Goal: Task Accomplishment & Management: Complete application form

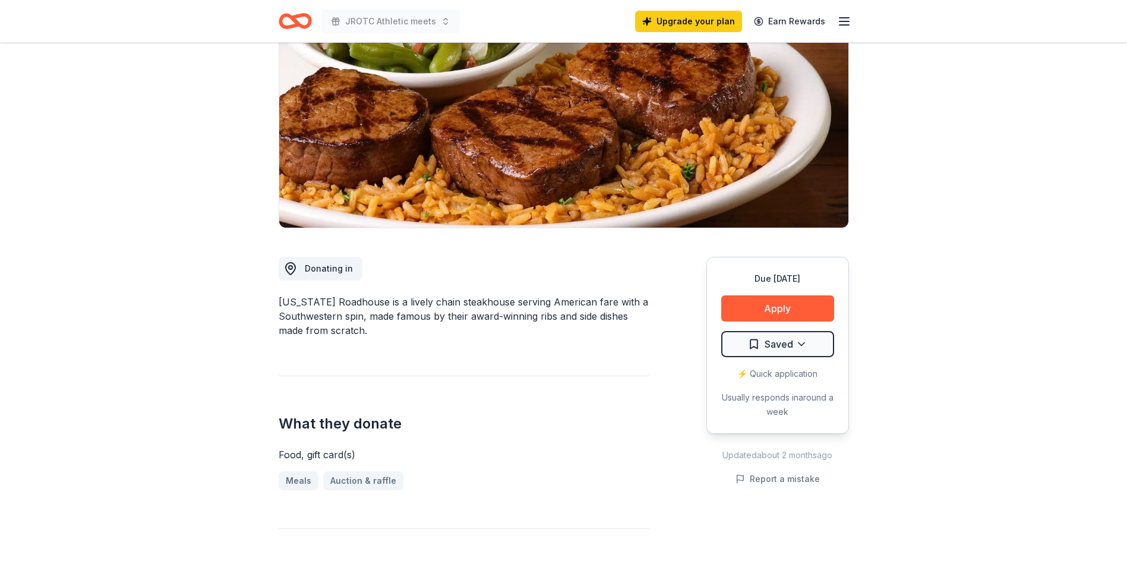
scroll to position [119, 0]
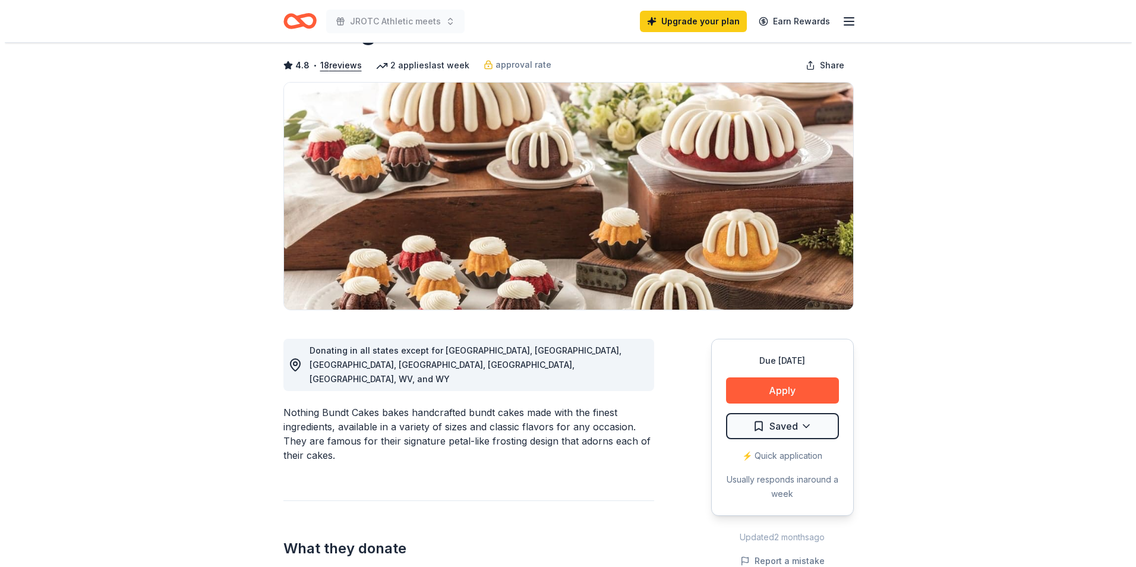
scroll to position [119, 0]
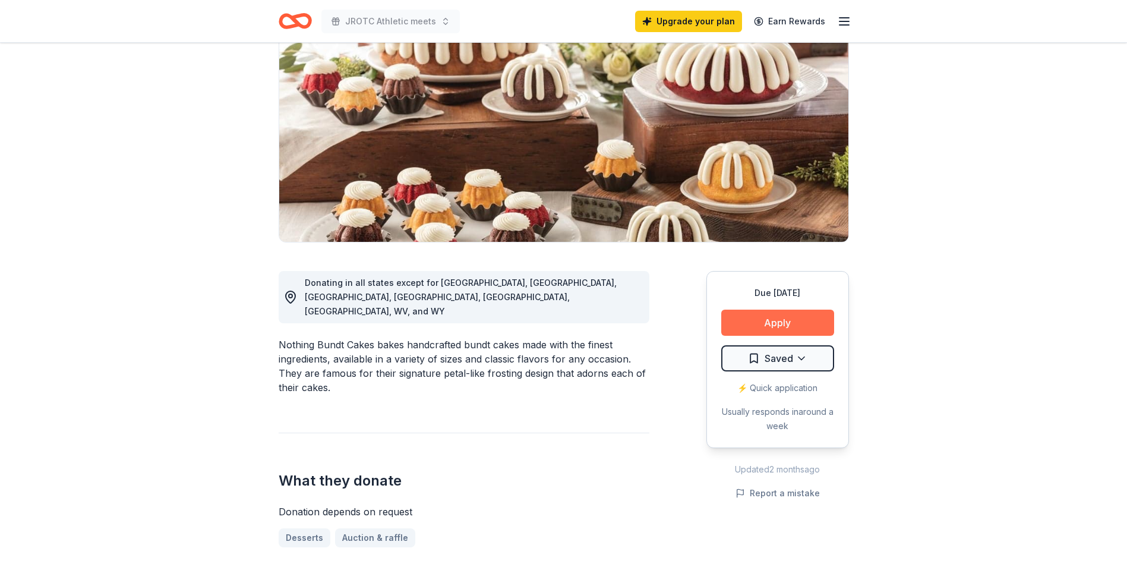
click at [759, 316] on button "Apply" at bounding box center [777, 323] width 113 height 26
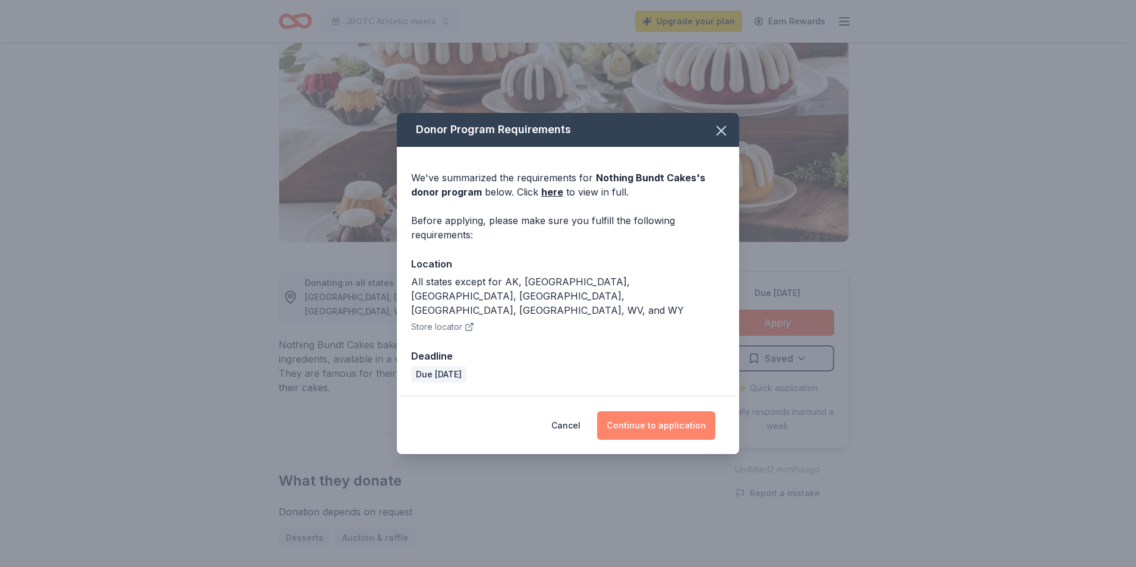
click at [654, 411] on button "Continue to application" at bounding box center [656, 425] width 118 height 29
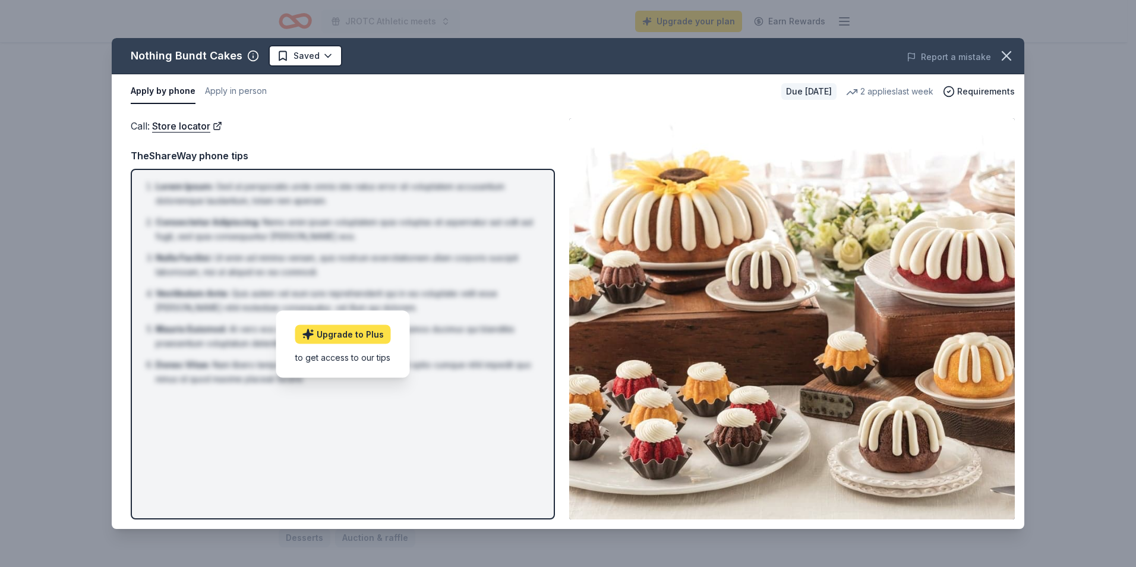
click at [369, 335] on link "Upgrade to Plus" at bounding box center [343, 333] width 96 height 19
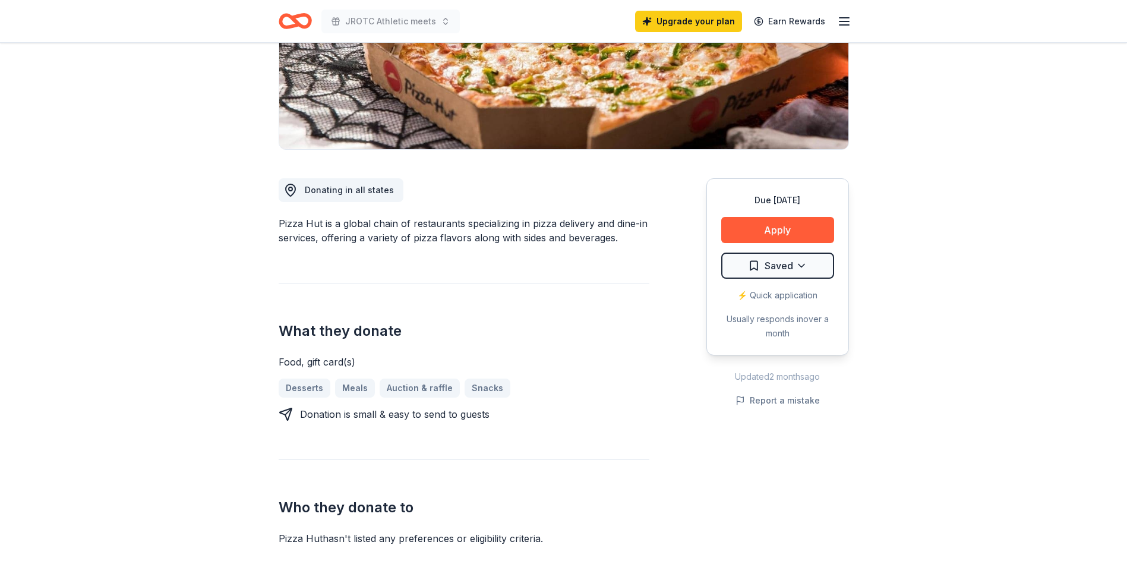
scroll to position [238, 0]
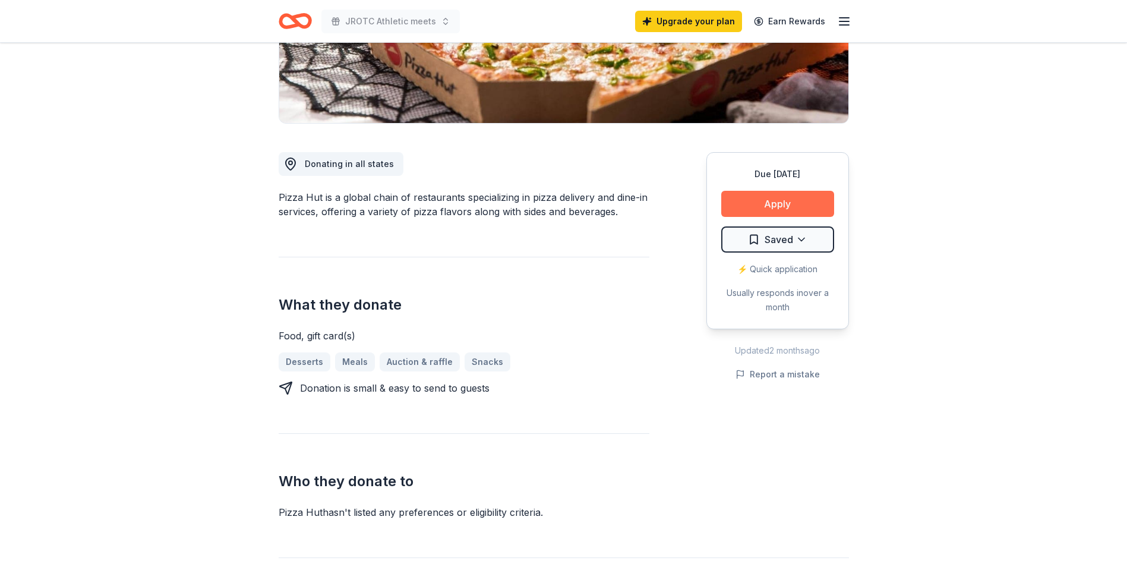
click at [757, 197] on button "Apply" at bounding box center [777, 204] width 113 height 26
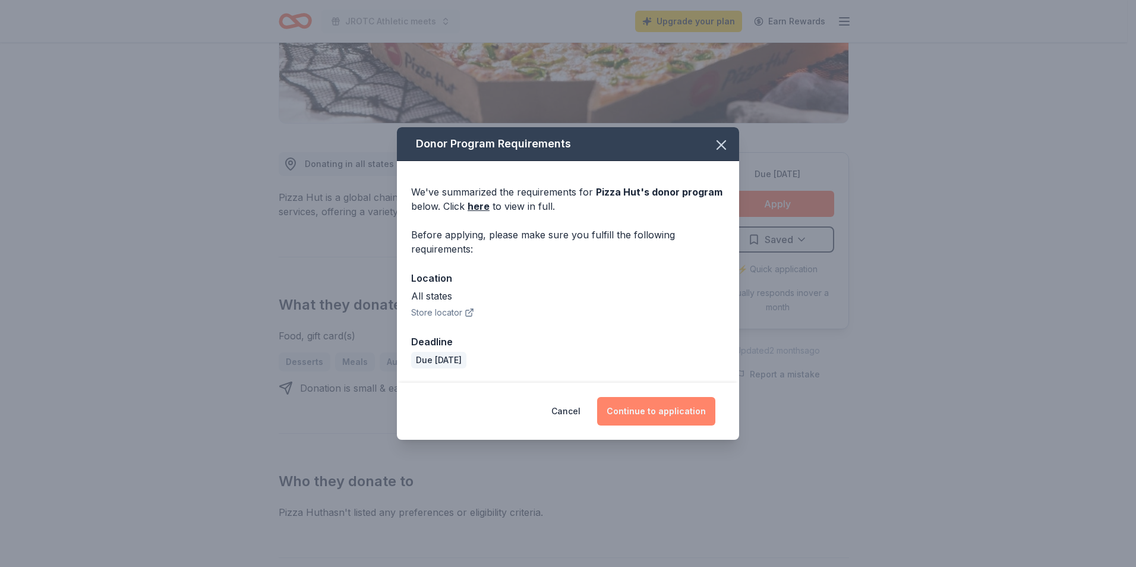
click at [667, 409] on button "Continue to application" at bounding box center [656, 411] width 118 height 29
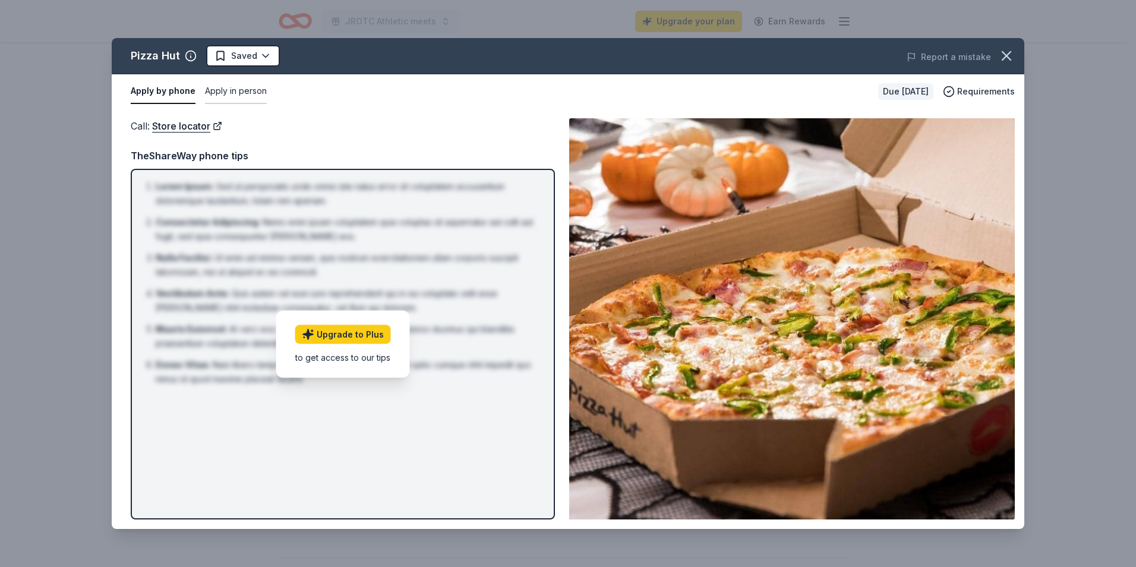
click at [218, 90] on button "Apply in person" at bounding box center [236, 91] width 62 height 25
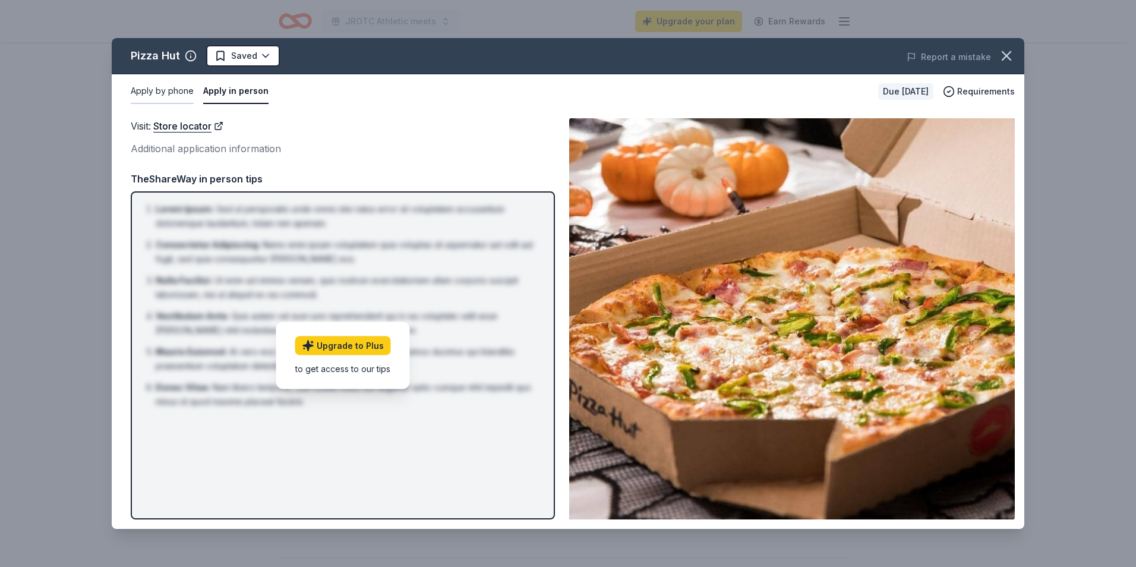
click at [172, 89] on button "Apply by phone" at bounding box center [162, 91] width 63 height 25
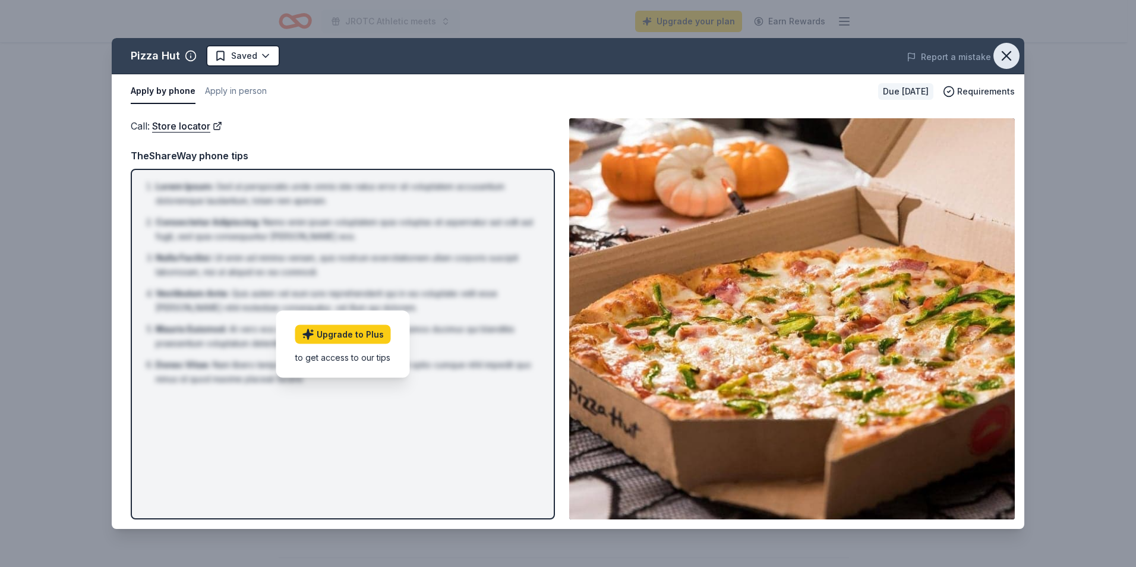
click at [1004, 55] on icon "button" at bounding box center [1006, 56] width 17 height 17
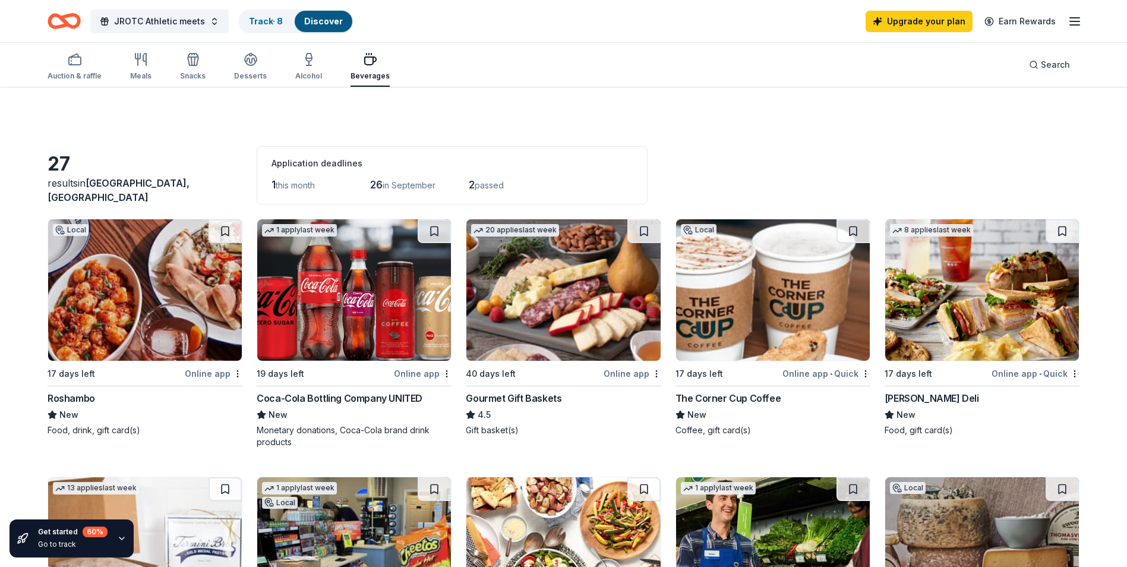
scroll to position [891, 0]
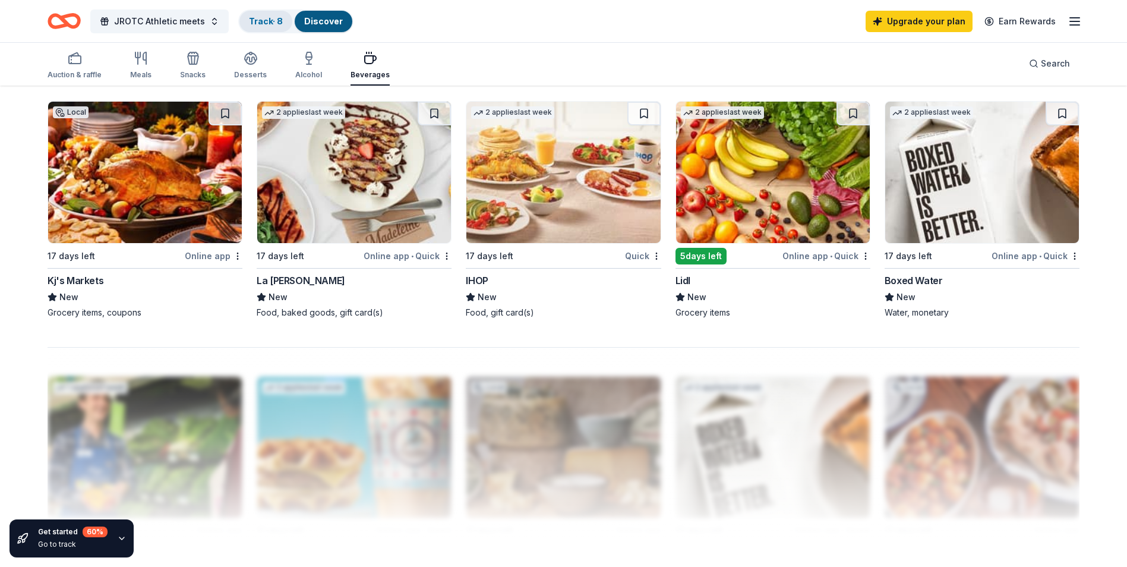
click at [274, 17] on link "Track · 8" at bounding box center [266, 21] width 34 height 10
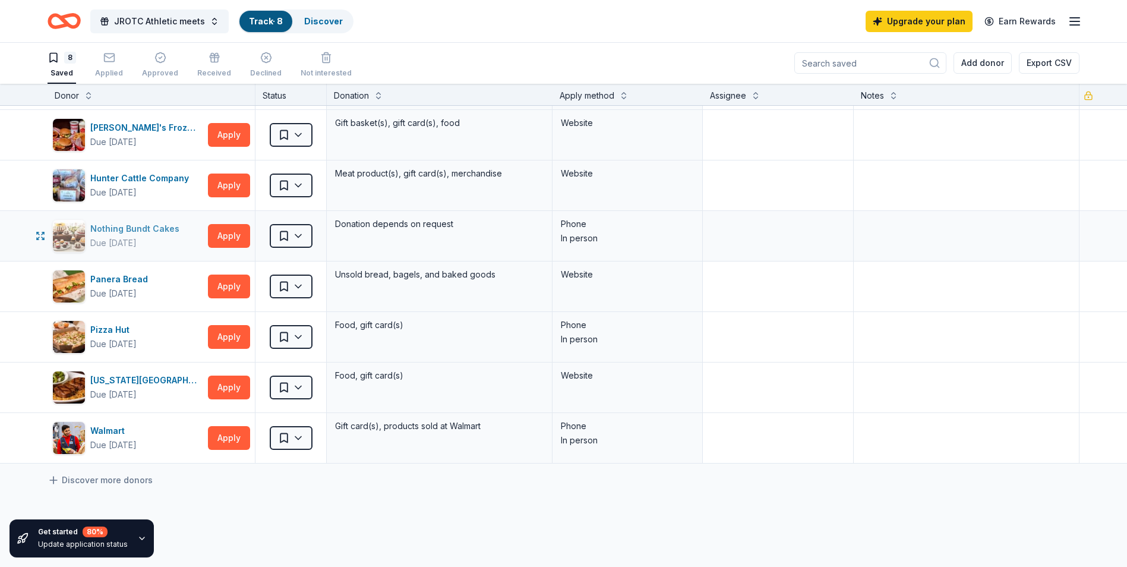
scroll to position [119, 0]
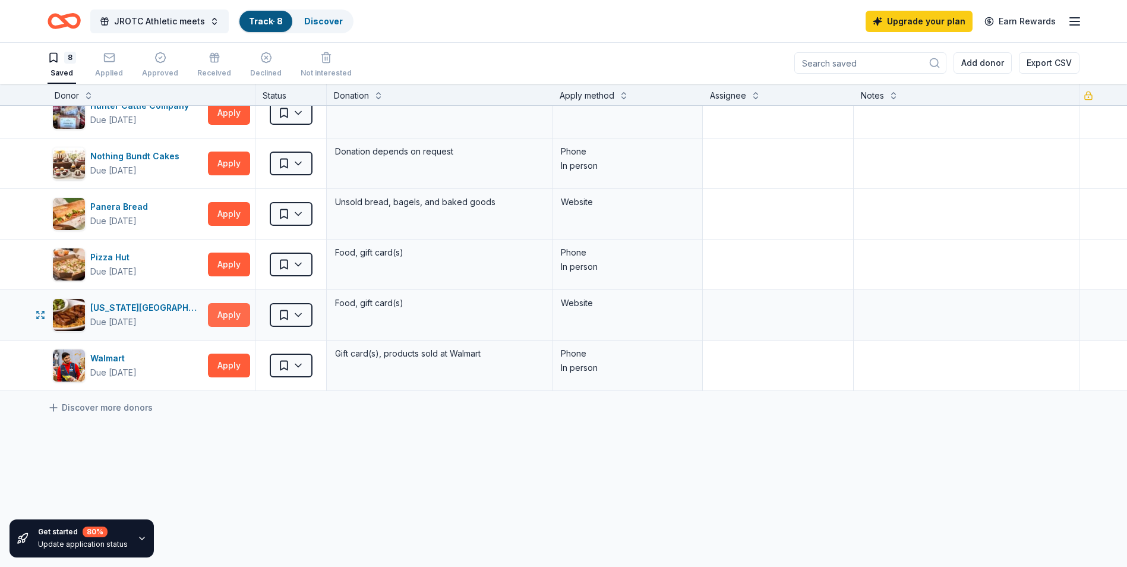
click at [218, 316] on button "Apply" at bounding box center [229, 315] width 42 height 24
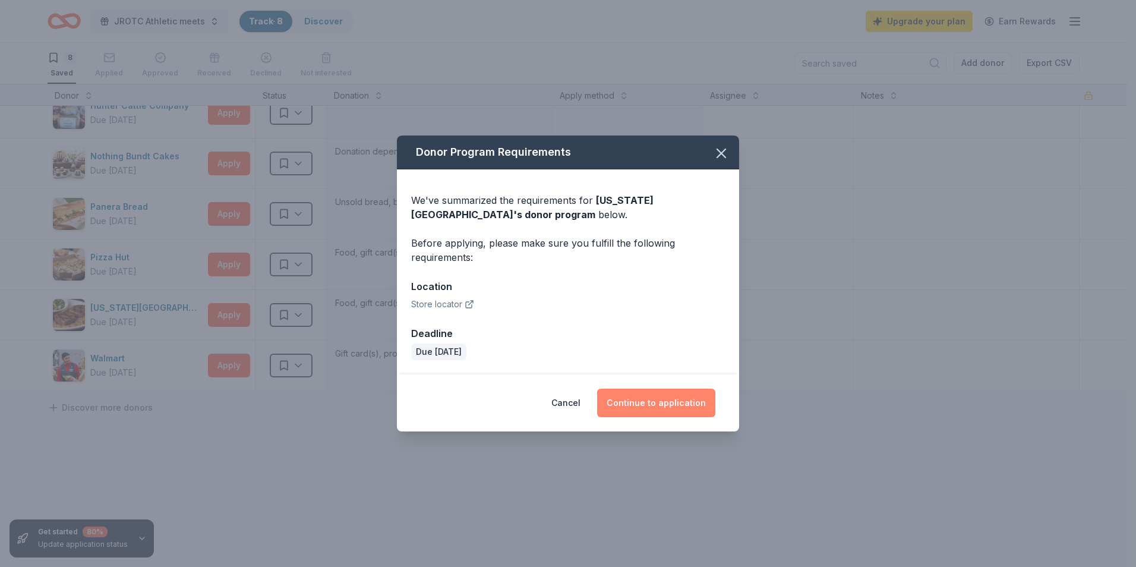
click at [653, 394] on button "Continue to application" at bounding box center [656, 403] width 118 height 29
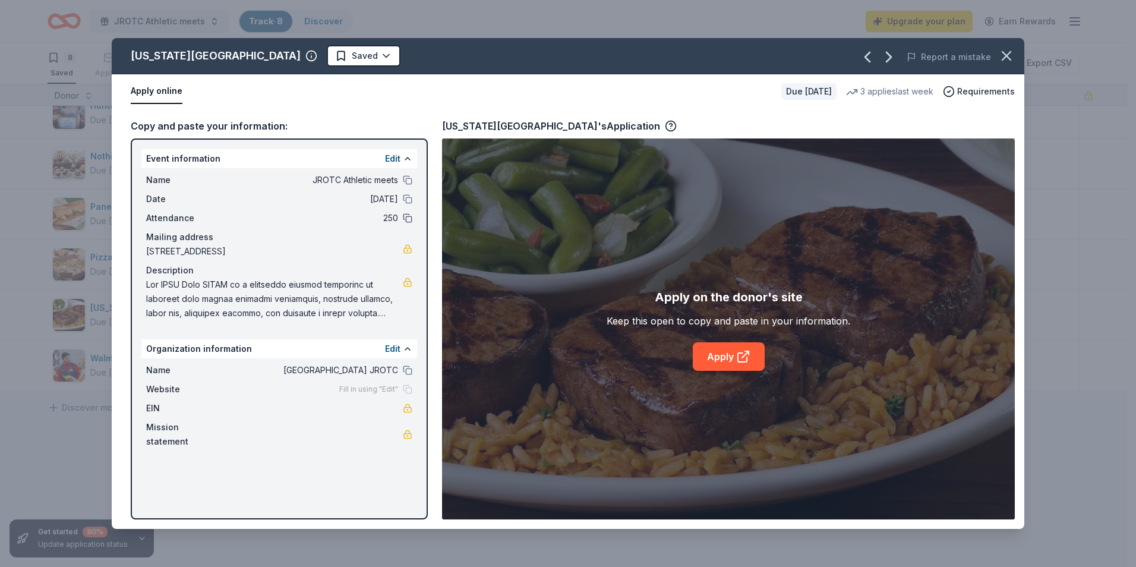
click at [408, 215] on button at bounding box center [408, 218] width 10 height 10
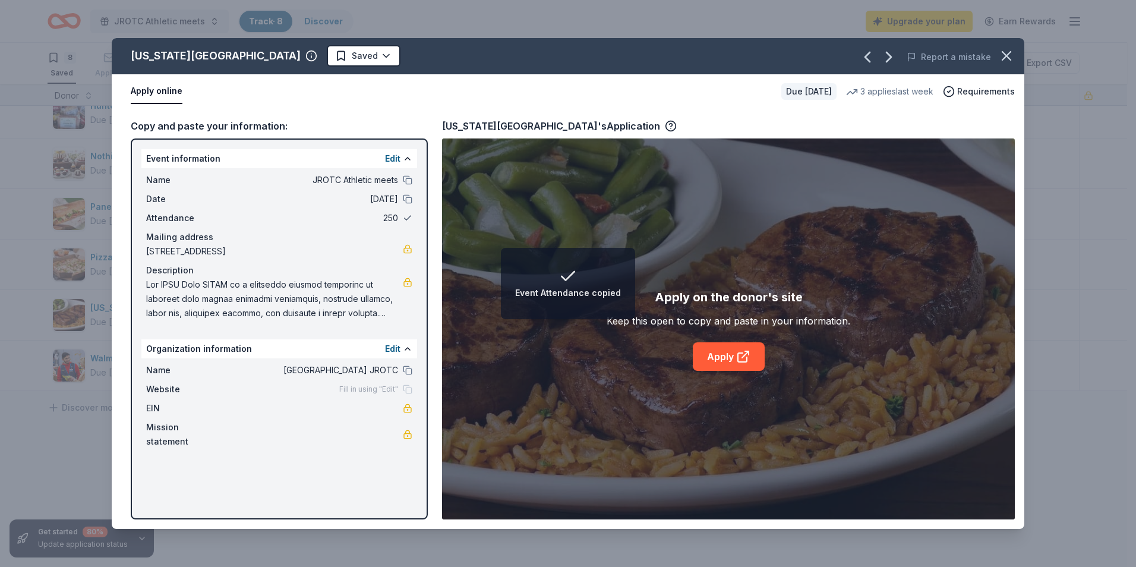
click at [407, 215] on button at bounding box center [408, 218] width 10 height 10
click at [409, 153] on div "Edit" at bounding box center [398, 159] width 27 height 14
click at [396, 156] on button "Edit" at bounding box center [392, 159] width 15 height 14
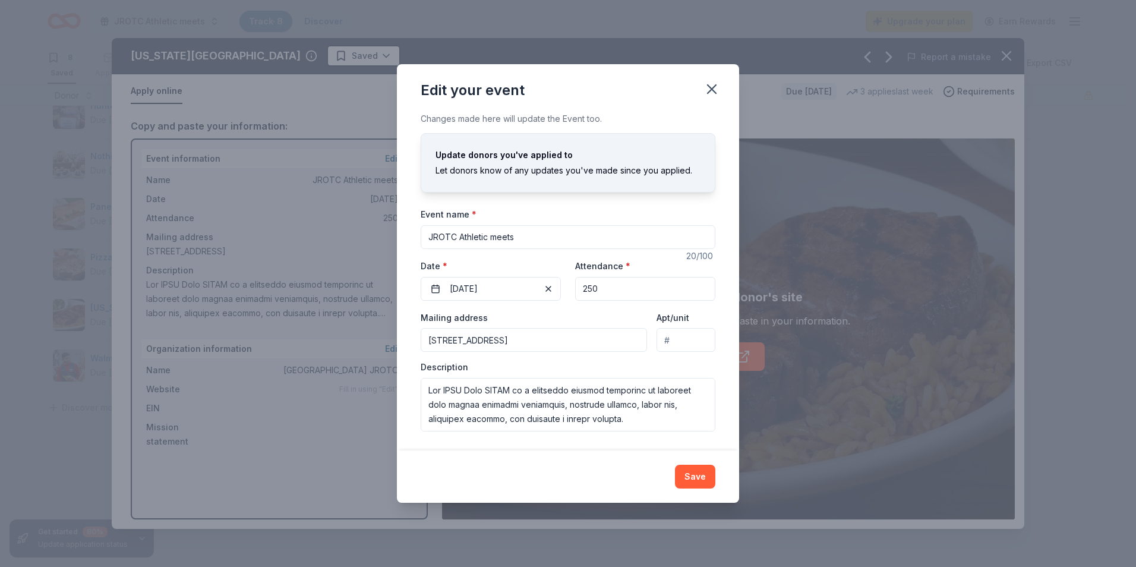
drag, startPoint x: 597, startPoint y: 288, endPoint x: 582, endPoint y: 288, distance: 14.9
click at [582, 288] on input "250" at bounding box center [645, 289] width 140 height 24
click at [694, 467] on button "Save" at bounding box center [695, 477] width 40 height 24
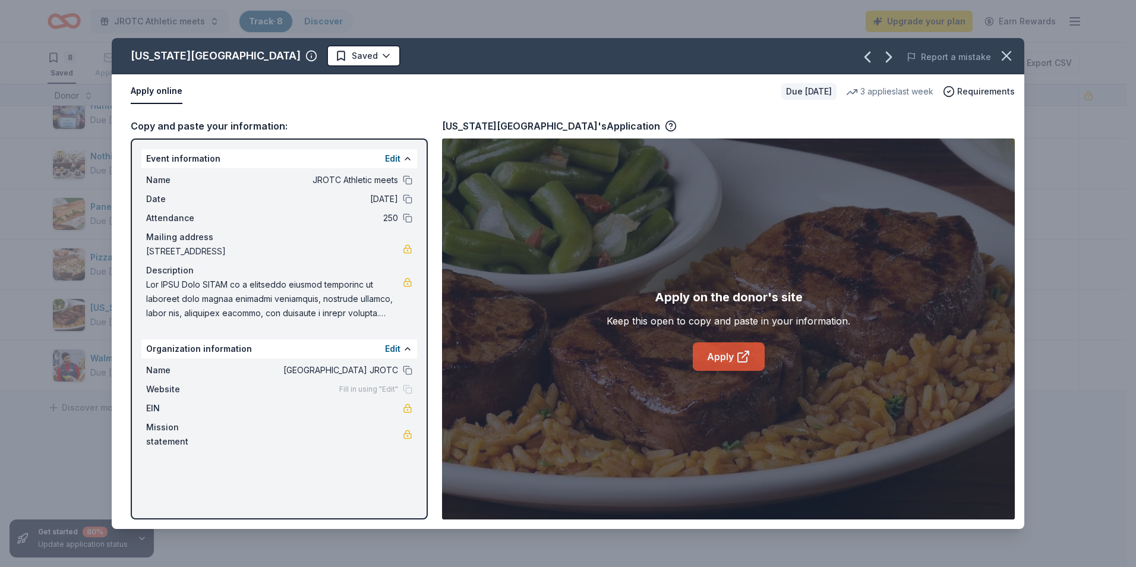
click at [721, 353] on link "Apply" at bounding box center [729, 356] width 72 height 29
click at [1013, 52] on icon "button" at bounding box center [1006, 56] width 17 height 17
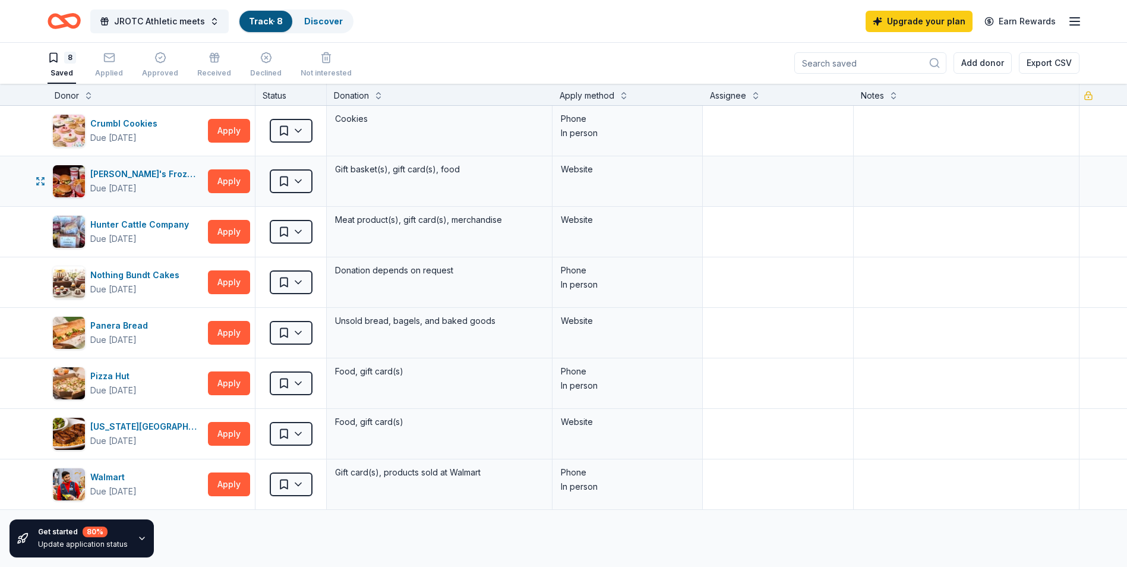
scroll to position [0, 0]
click at [311, 18] on link "Discover" at bounding box center [323, 21] width 39 height 10
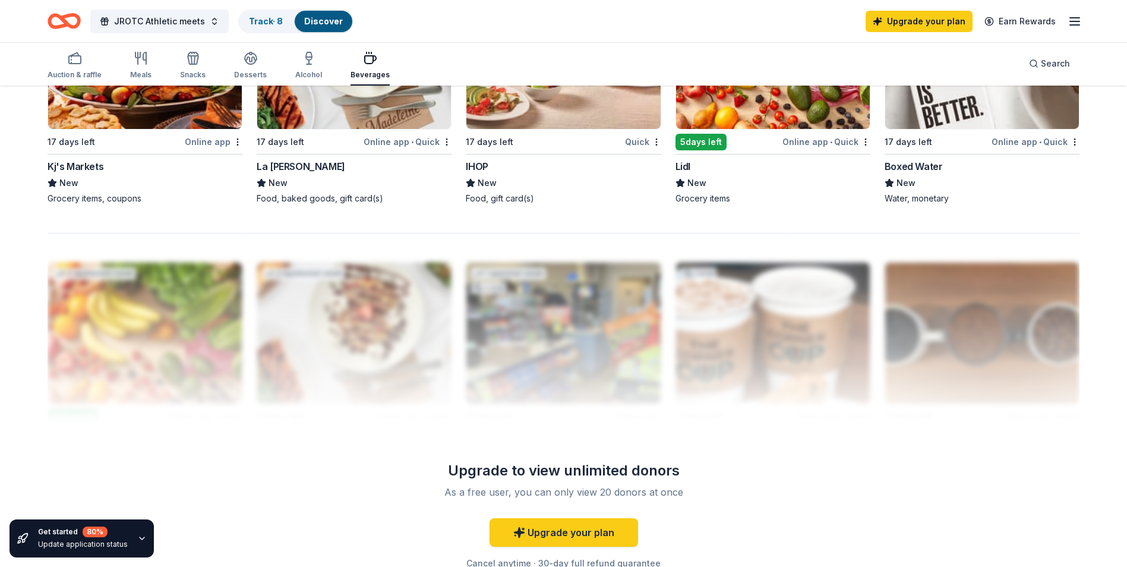
scroll to position [1010, 0]
